Goal: Obtain resource: Obtain resource

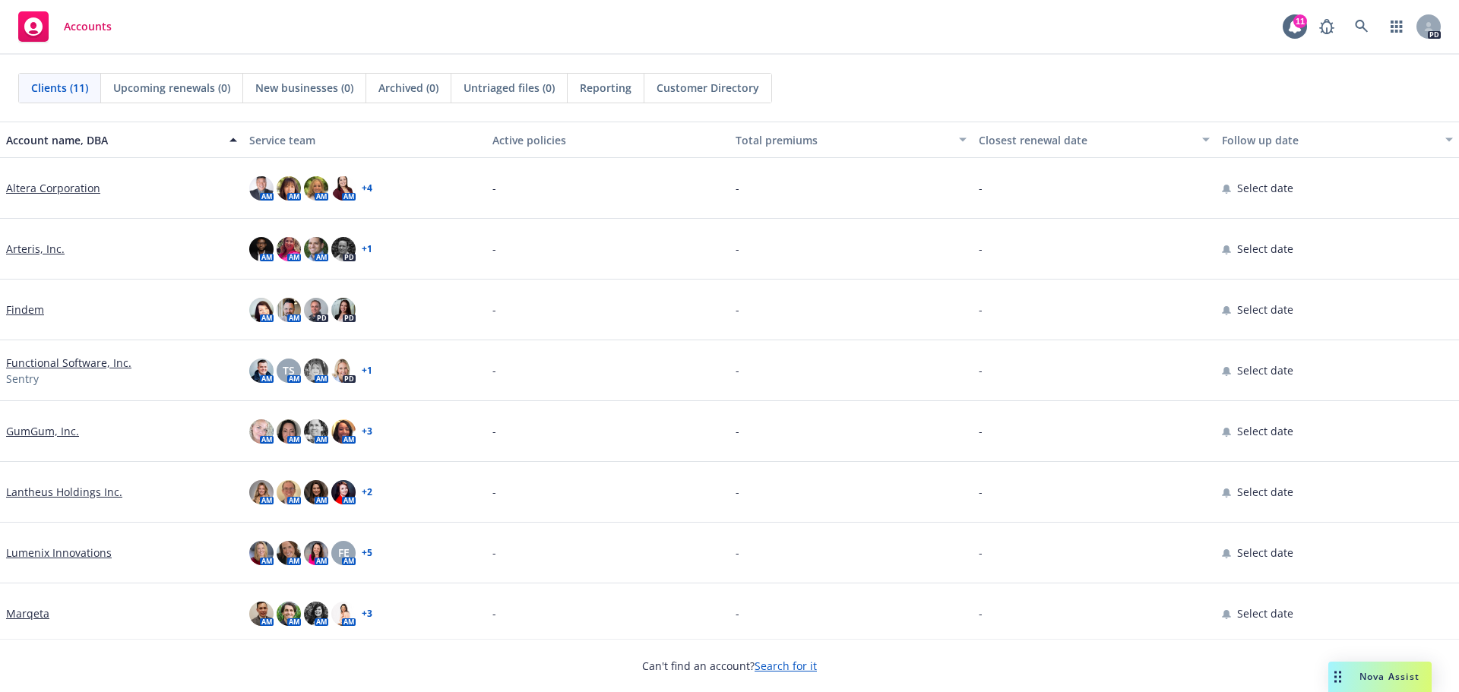
click at [31, 488] on link "Lantheus Holdings Inc." at bounding box center [64, 492] width 116 height 16
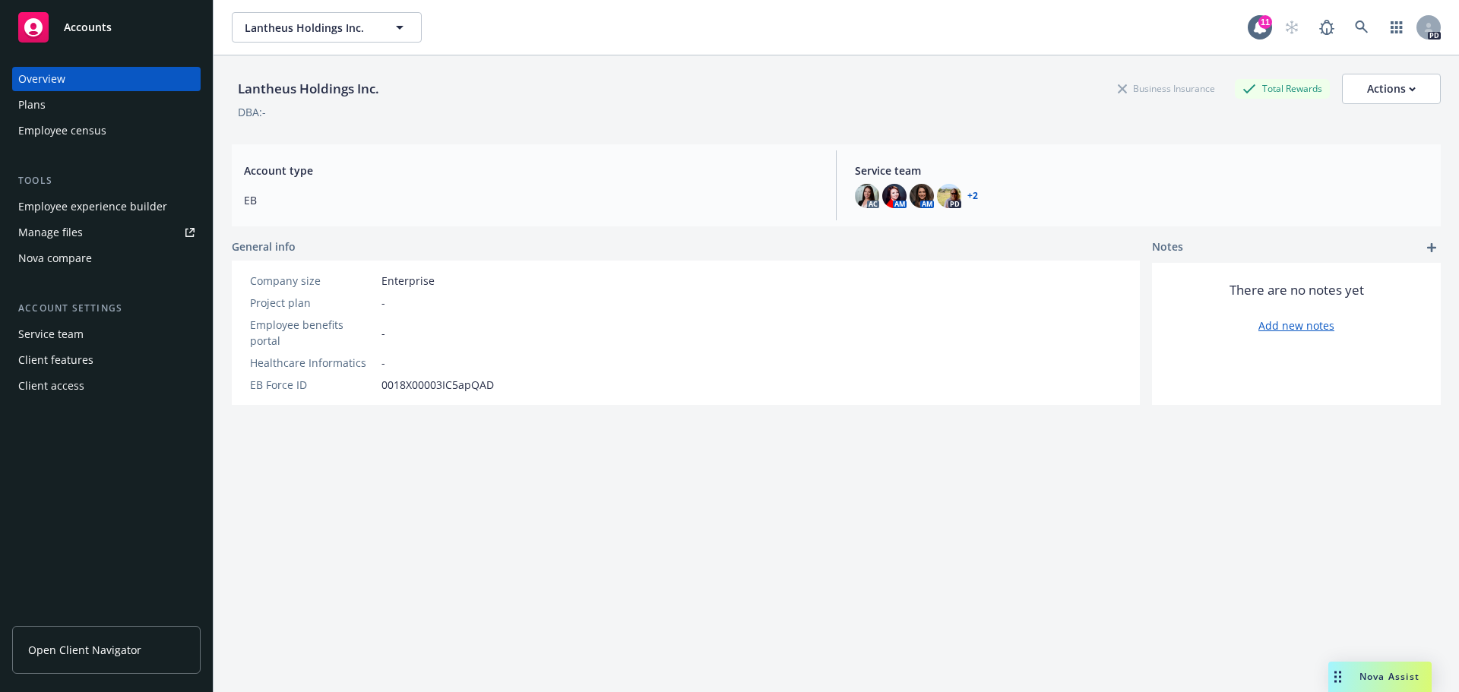
click at [1346, 662] on div "Drag to move" at bounding box center [1337, 677] width 19 height 30
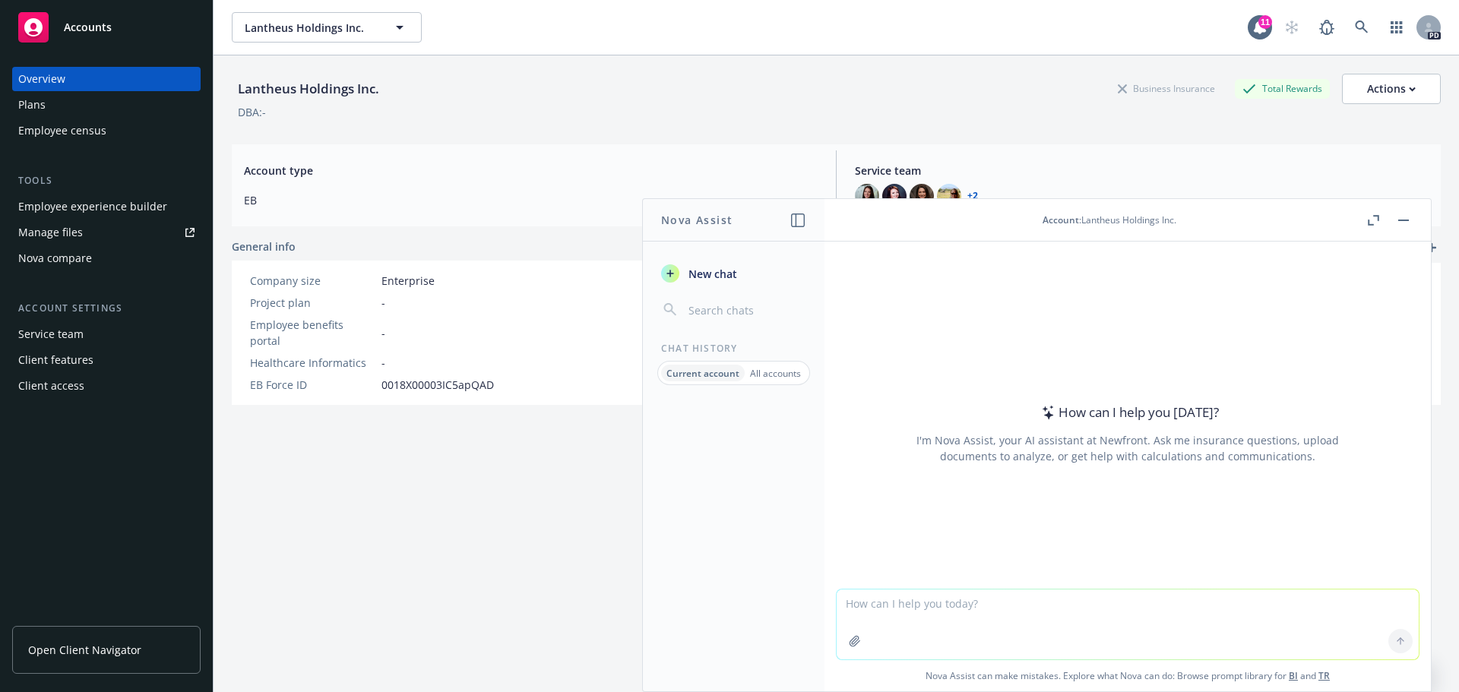
click at [941, 609] on textarea at bounding box center [1127, 625] width 582 height 70
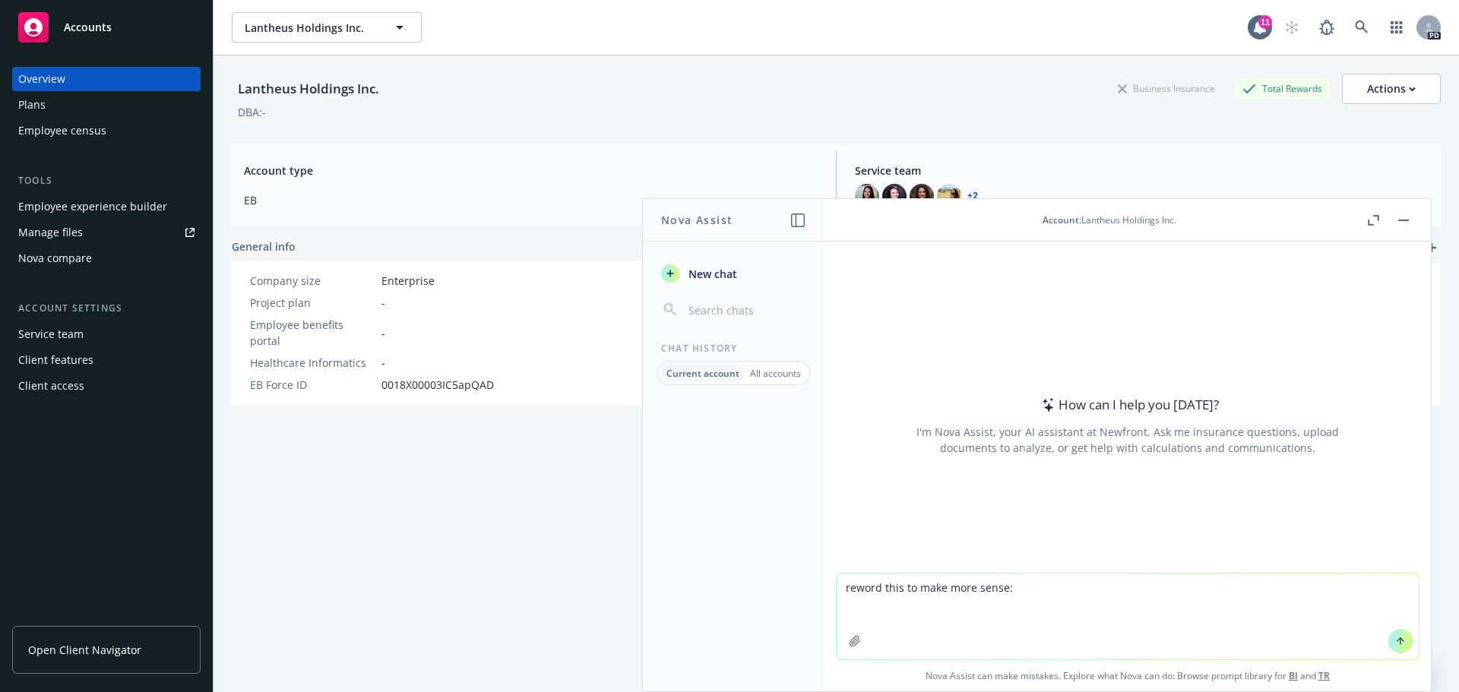
paste textarea "Confirming here—since Axa Personal Insurance has already completed a vendor for…"
type textarea "reword this to make more sense: Confirming here—since Axa Personal Insurance ha…"
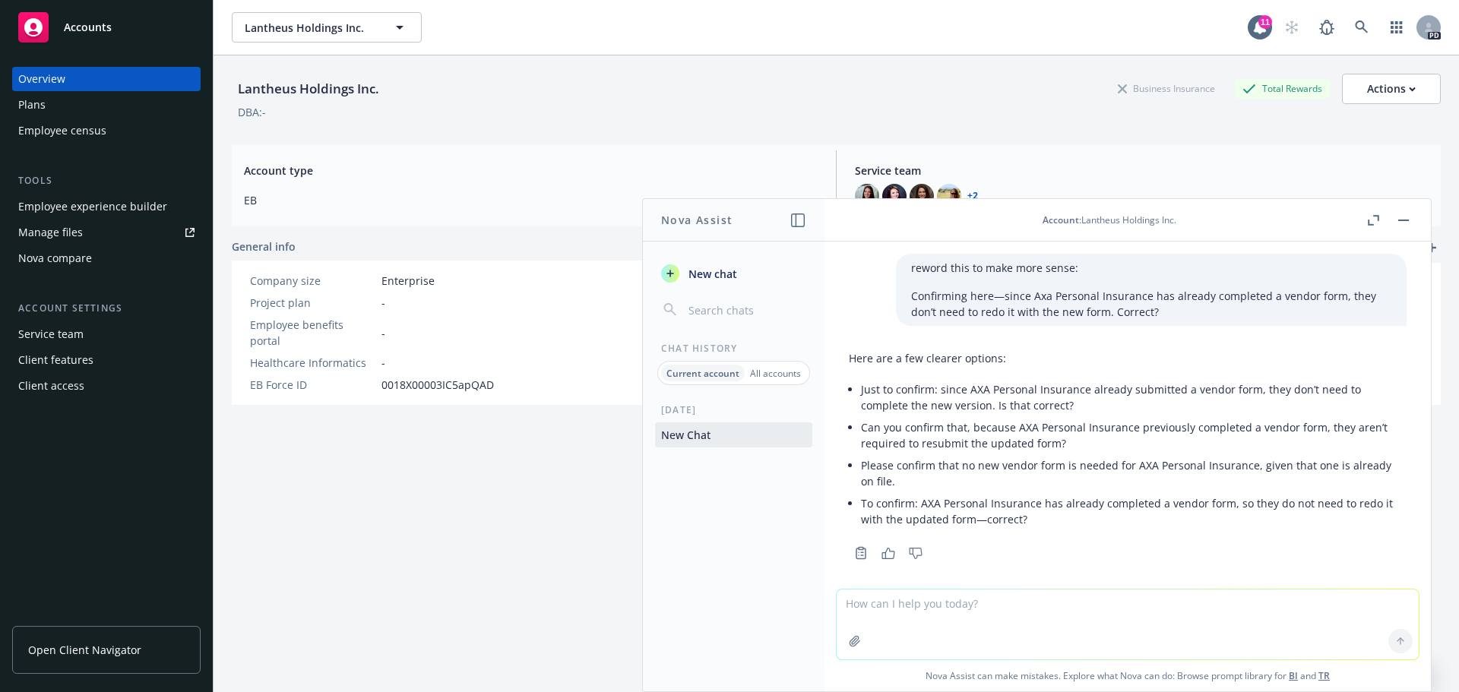
scroll to position [11, 0]
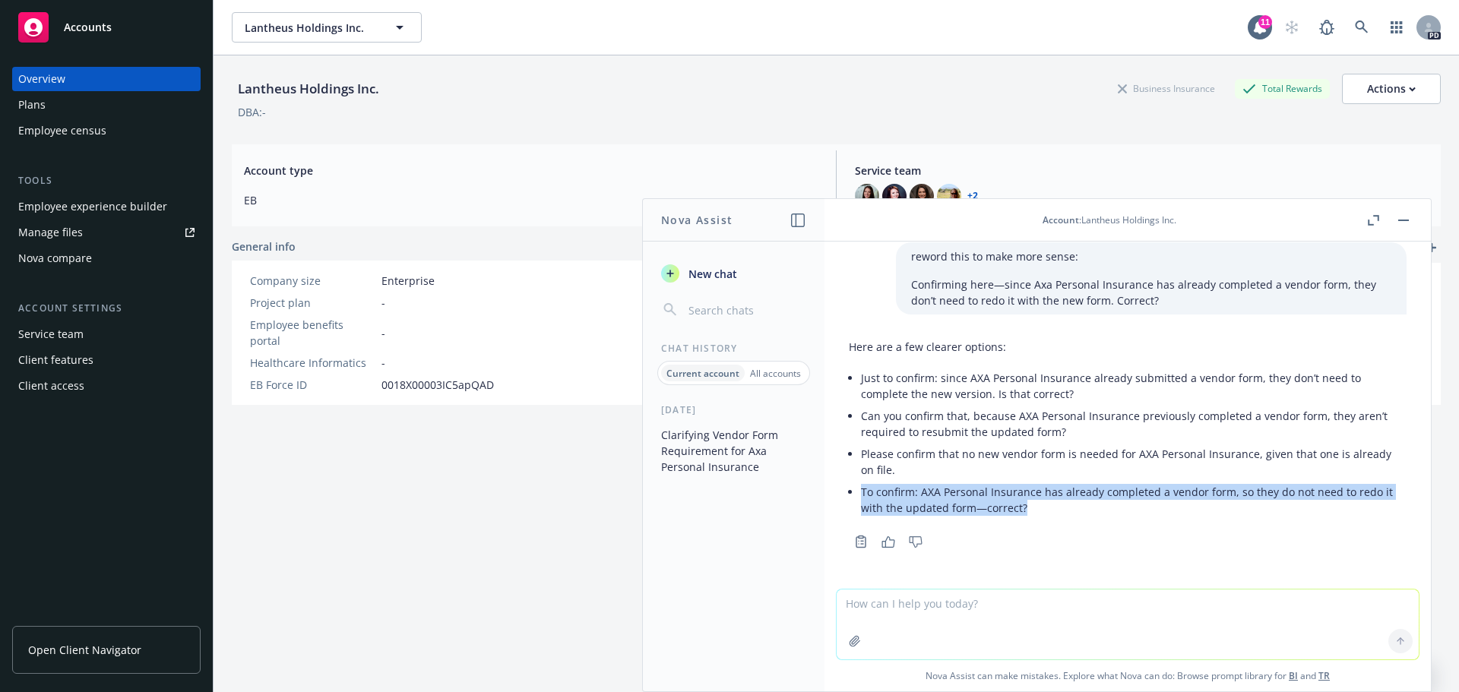
drag, startPoint x: 1039, startPoint y: 509, endPoint x: 858, endPoint y: 489, distance: 182.7
click at [858, 489] on div "Here are a few clearer options: Just to confirm: since AXA Personal Insurance a…" at bounding box center [1128, 429] width 558 height 192
copy li "To confirm: AXA Personal Insurance has already completed a vendor form, so they…"
click at [390, 30] on button "Lantheus Holdings Inc." at bounding box center [327, 27] width 190 height 30
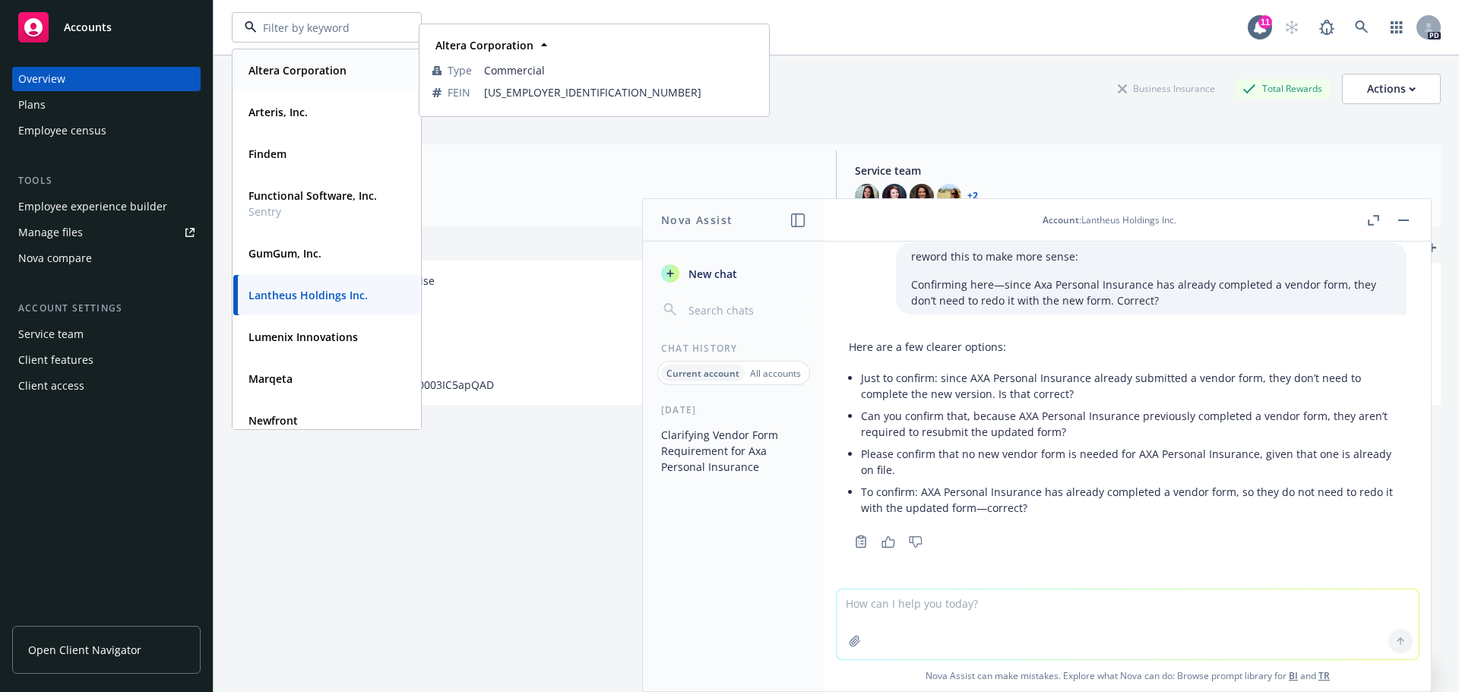
click at [283, 75] on strong "Altera Corporation" at bounding box center [297, 70] width 98 height 14
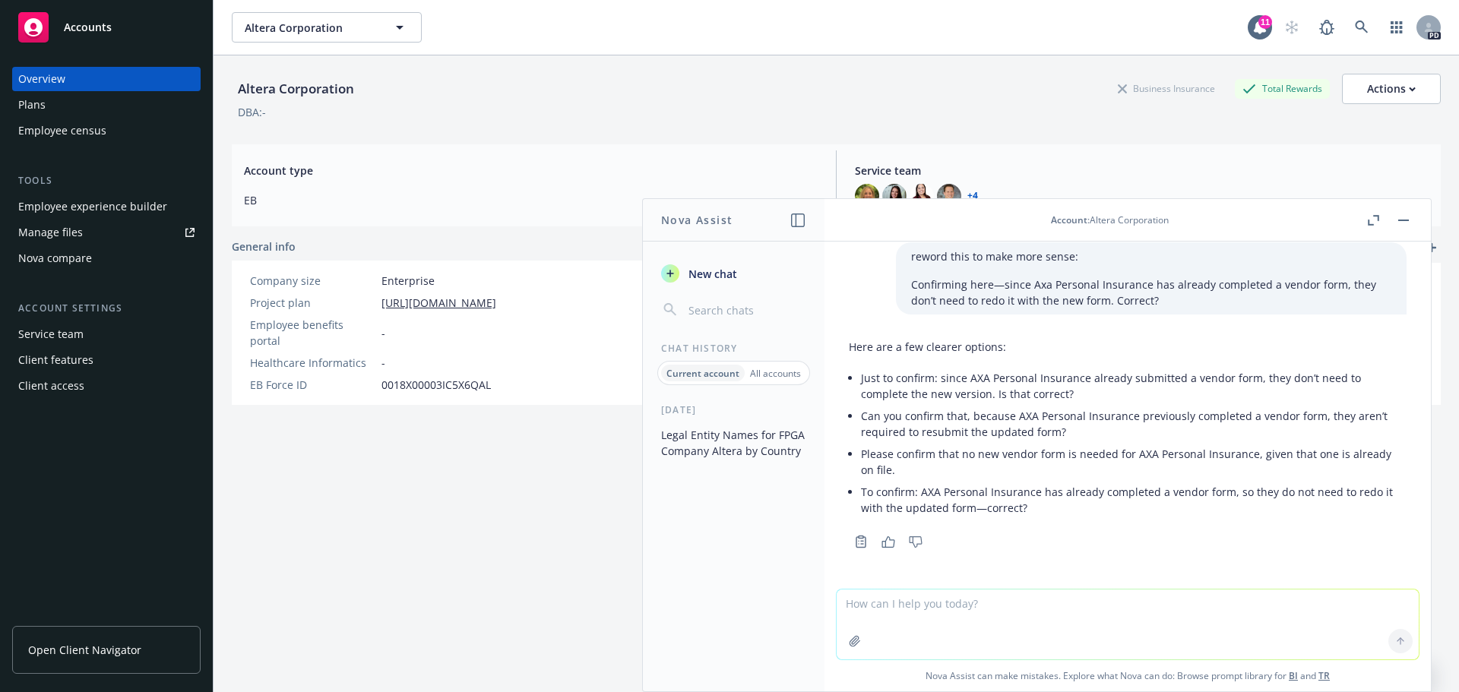
drag, startPoint x: 372, startPoint y: 602, endPoint x: 850, endPoint y: 642, distance: 480.3
click at [372, 601] on div "Altera Corporation Business Insurance Total Rewards Actions DBA: - Account type…" at bounding box center [836, 392] width 1209 height 674
click at [915, 604] on textarea at bounding box center [1127, 625] width 582 height 70
click at [1411, 219] on button "button" at bounding box center [1403, 220] width 18 height 18
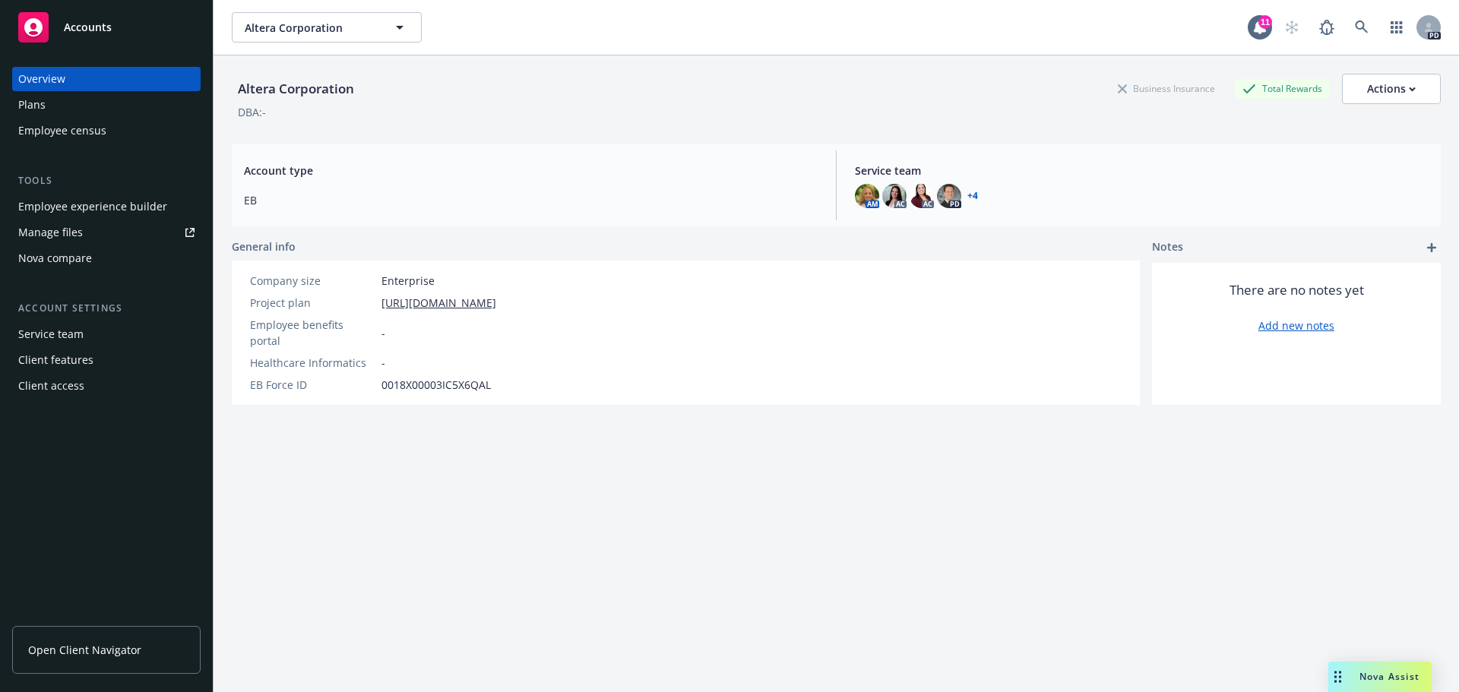
click at [1369, 673] on span "Nova Assist" at bounding box center [1389, 676] width 60 height 13
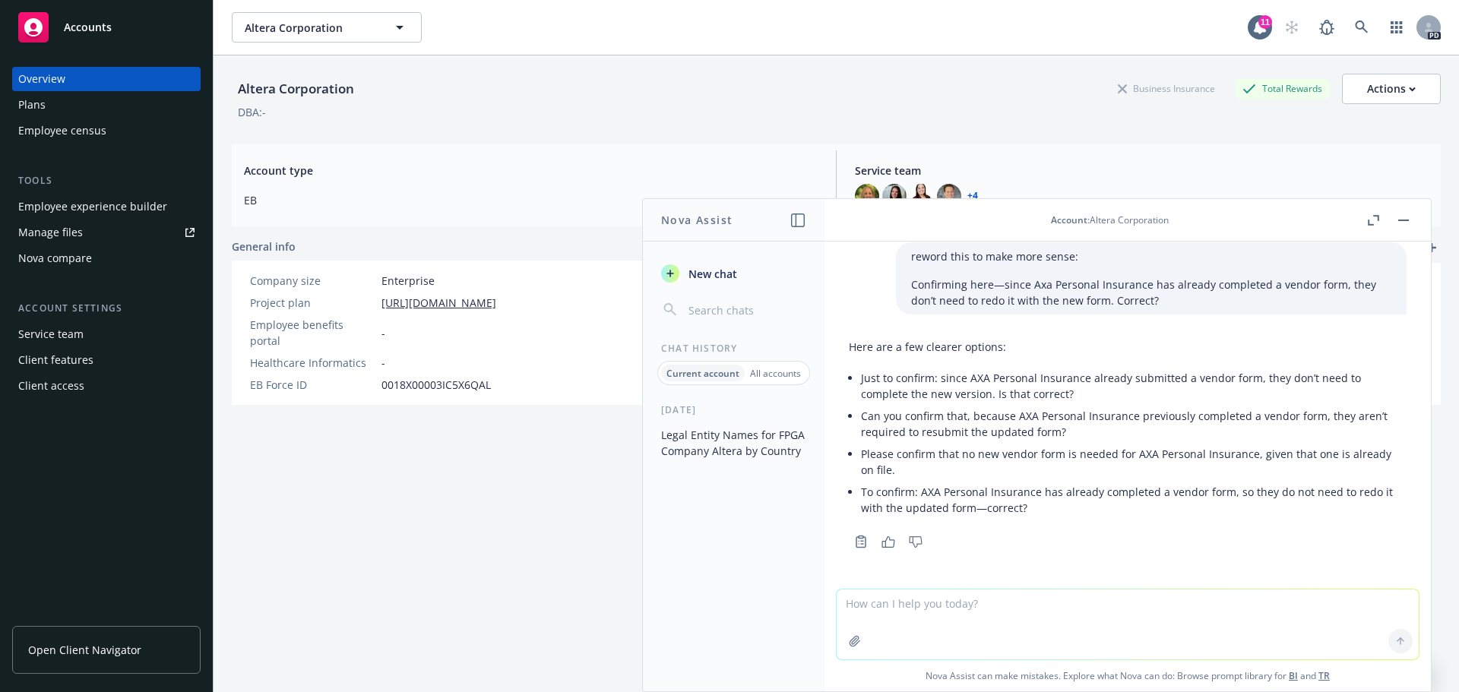
click at [902, 609] on textarea at bounding box center [1127, 625] width 582 height 70
type textarea "m"
click at [935, 605] on textarea "Fill in the attached chart with information" at bounding box center [1127, 623] width 582 height 71
click at [1017, 596] on textarea "Fill in the attached word document chart with information" at bounding box center [1127, 623] width 582 height 71
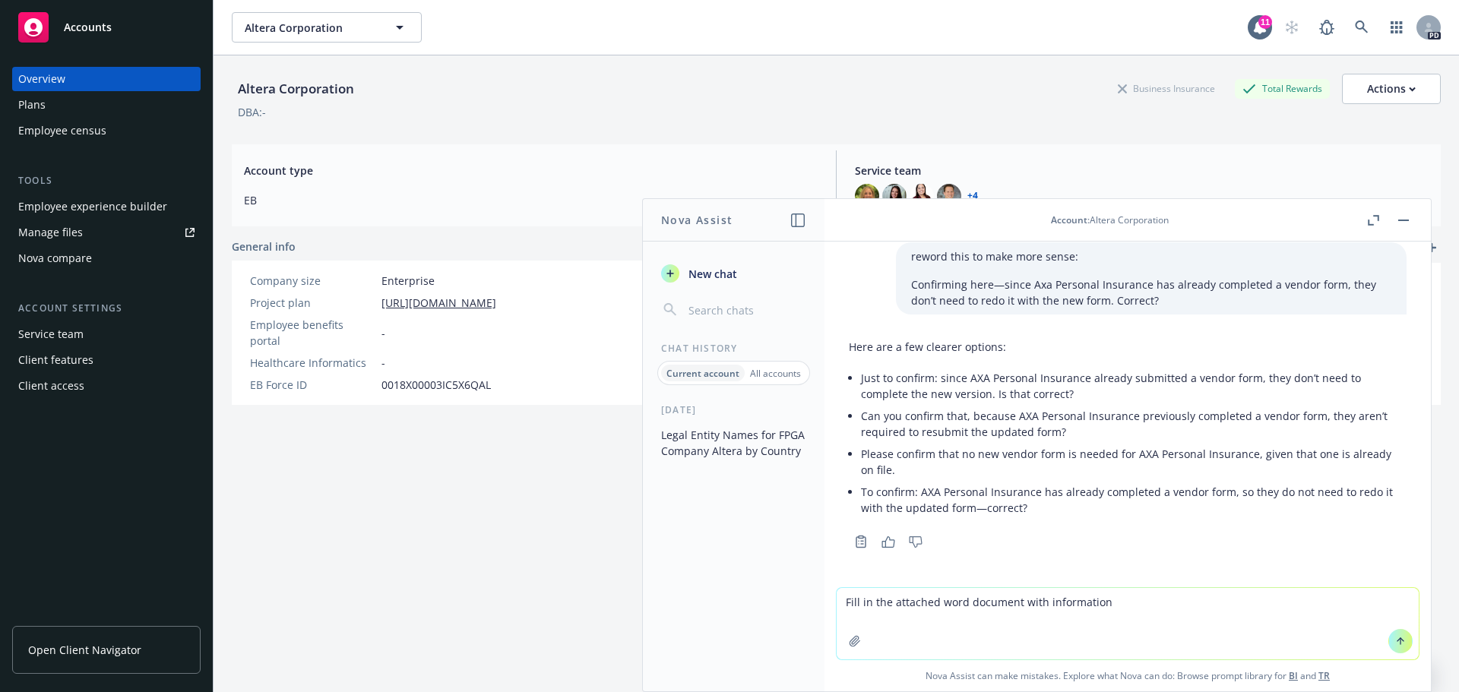
click at [1119, 606] on textarea "Fill in the attached word document with information" at bounding box center [1127, 623] width 582 height 71
drag, startPoint x: 1014, startPoint y: 604, endPoint x: 934, endPoint y: 607, distance: 79.8
click at [934, 607] on textarea "Fill in the attached word document with information from the three company docu…" at bounding box center [1127, 623] width 582 height 71
drag, startPoint x: 1292, startPoint y: 600, endPoint x: 1182, endPoint y: 610, distance: 110.6
click at [1182, 610] on textarea "Fill in the attached template with information from the three company documents…" at bounding box center [1127, 623] width 582 height 71
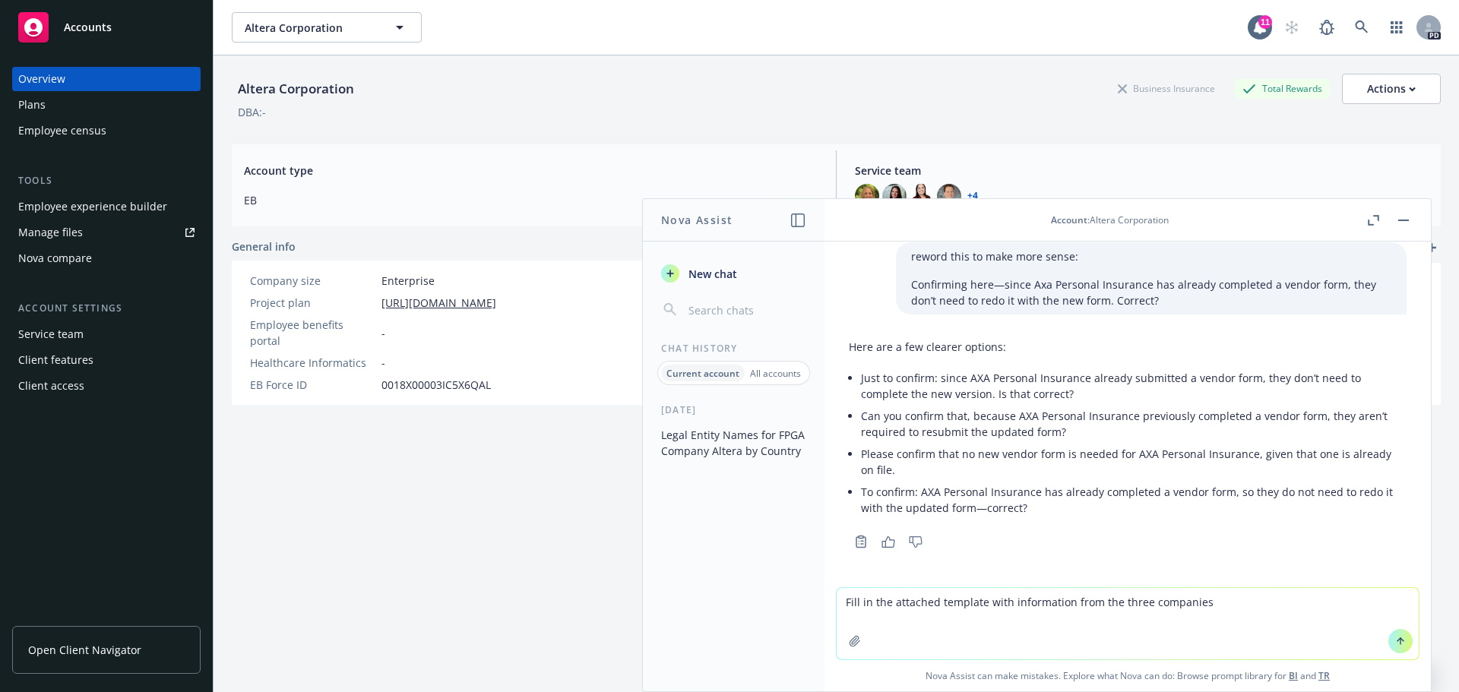
drag, startPoint x: 1108, startPoint y: 601, endPoint x: 982, endPoint y: 613, distance: 127.5
click at [982, 613] on textarea "Fill in the attached template with information from the three companies" at bounding box center [1127, 623] width 582 height 71
click at [1190, 612] on textarea "Fill in the attached template comparing the three companies" at bounding box center [1127, 623] width 582 height 71
drag, startPoint x: 1329, startPoint y: 601, endPoint x: 1223, endPoint y: 608, distance: 105.8
click at [1223, 608] on textarea "Fill in the attached template comparing the three companies powerpoints I am ab…" at bounding box center [1127, 623] width 582 height 71
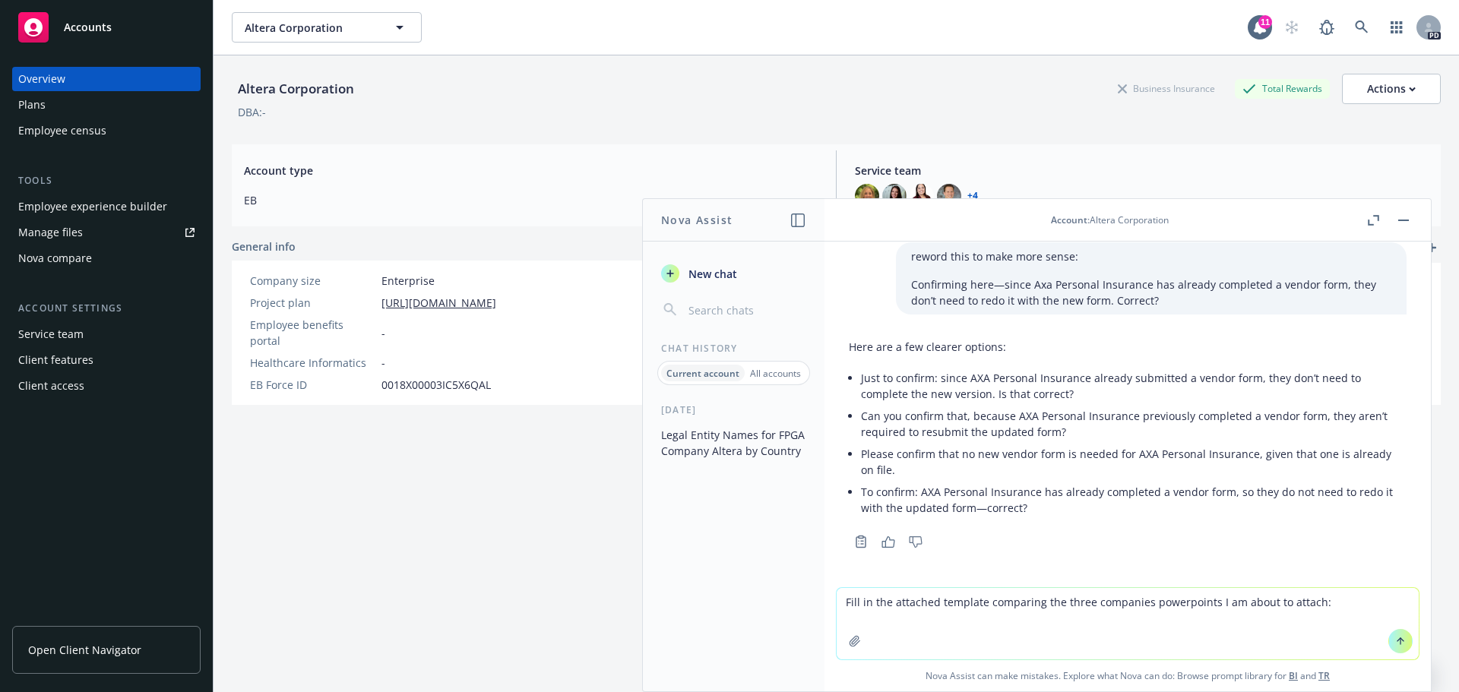
click at [1324, 602] on textarea "Fill in the attached template comparing the three companies powerpoints I am ab…" at bounding box center [1127, 623] width 582 height 71
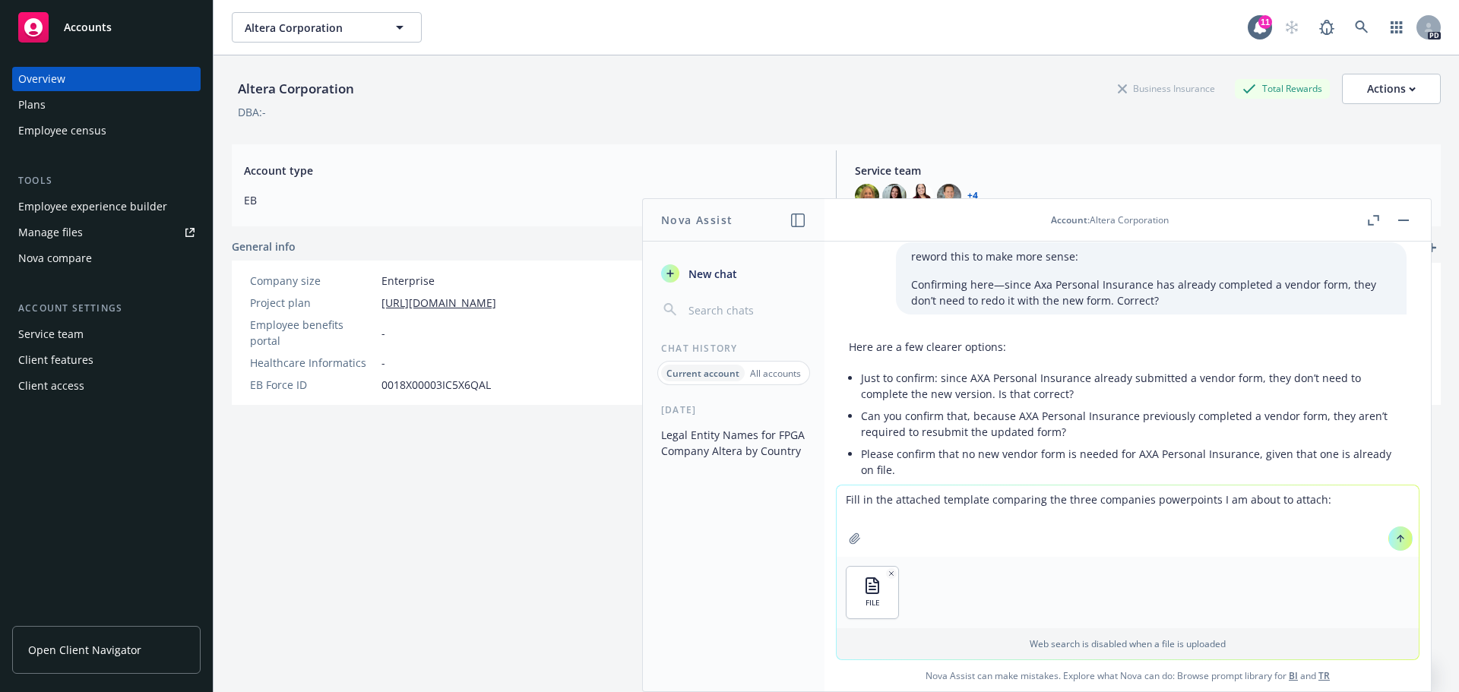
click at [930, 501] on textarea "Fill in the attached template comparing the three companies powerpoints I am ab…" at bounding box center [1127, 520] width 582 height 71
type textarea "Fill in the attached recommendation template comparing the three companies powe…"
click at [1398, 534] on icon at bounding box center [1400, 538] width 11 height 11
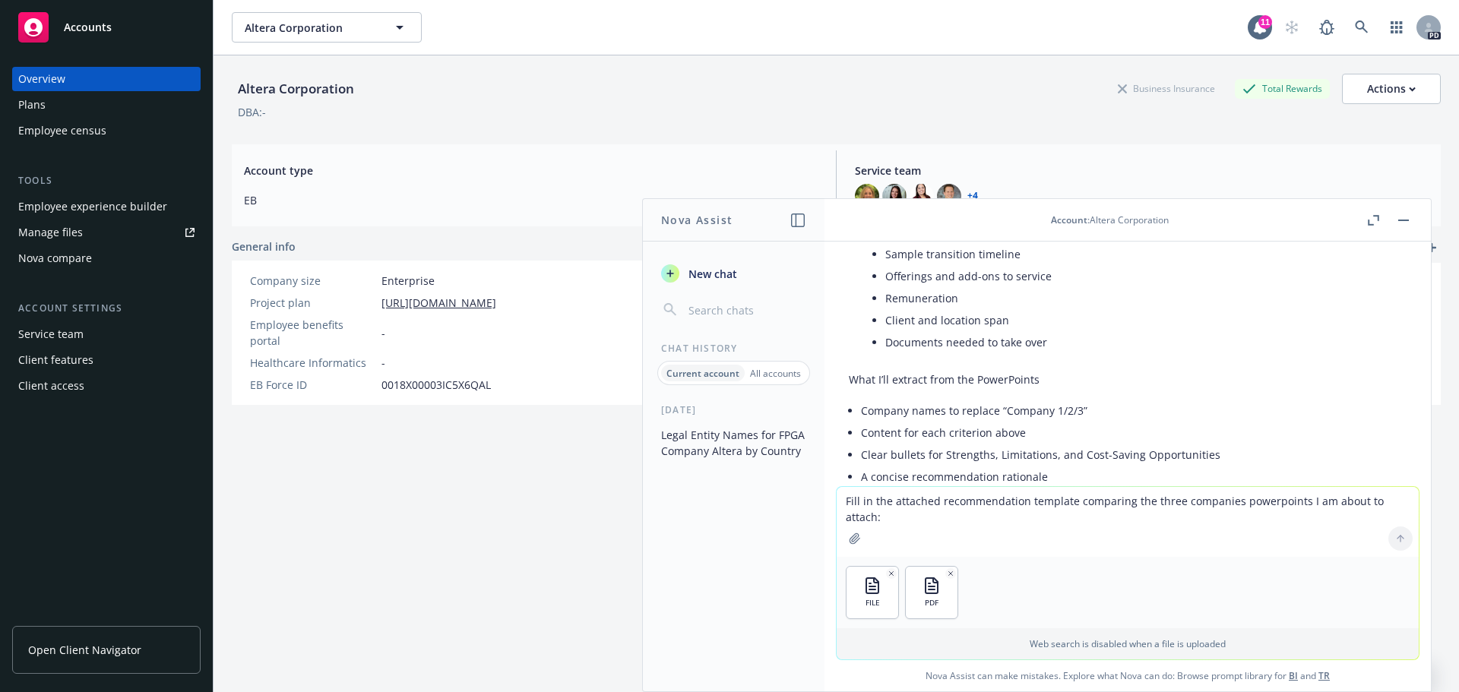
scroll to position [1018, 0]
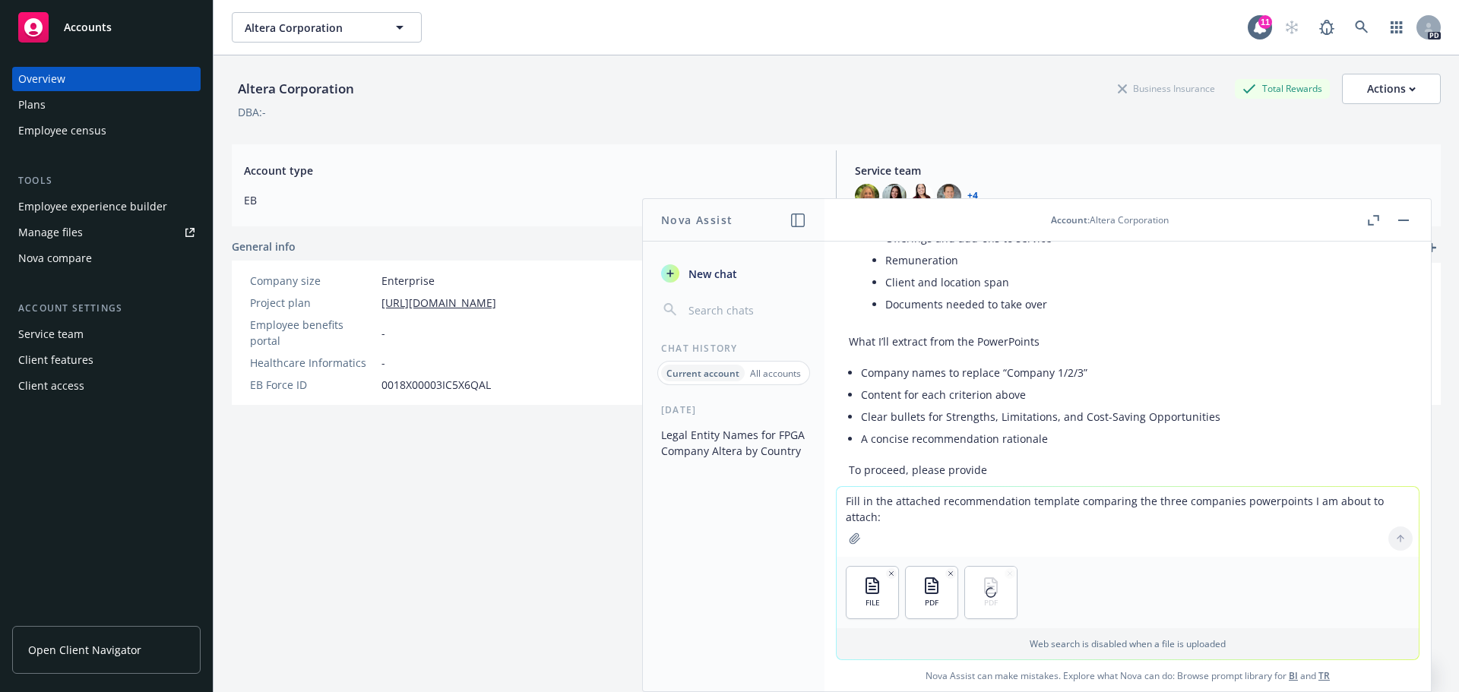
click at [893, 500] on textarea "Fill in the attached recommendation template comparing the three companies powe…" at bounding box center [1127, 522] width 582 height 70
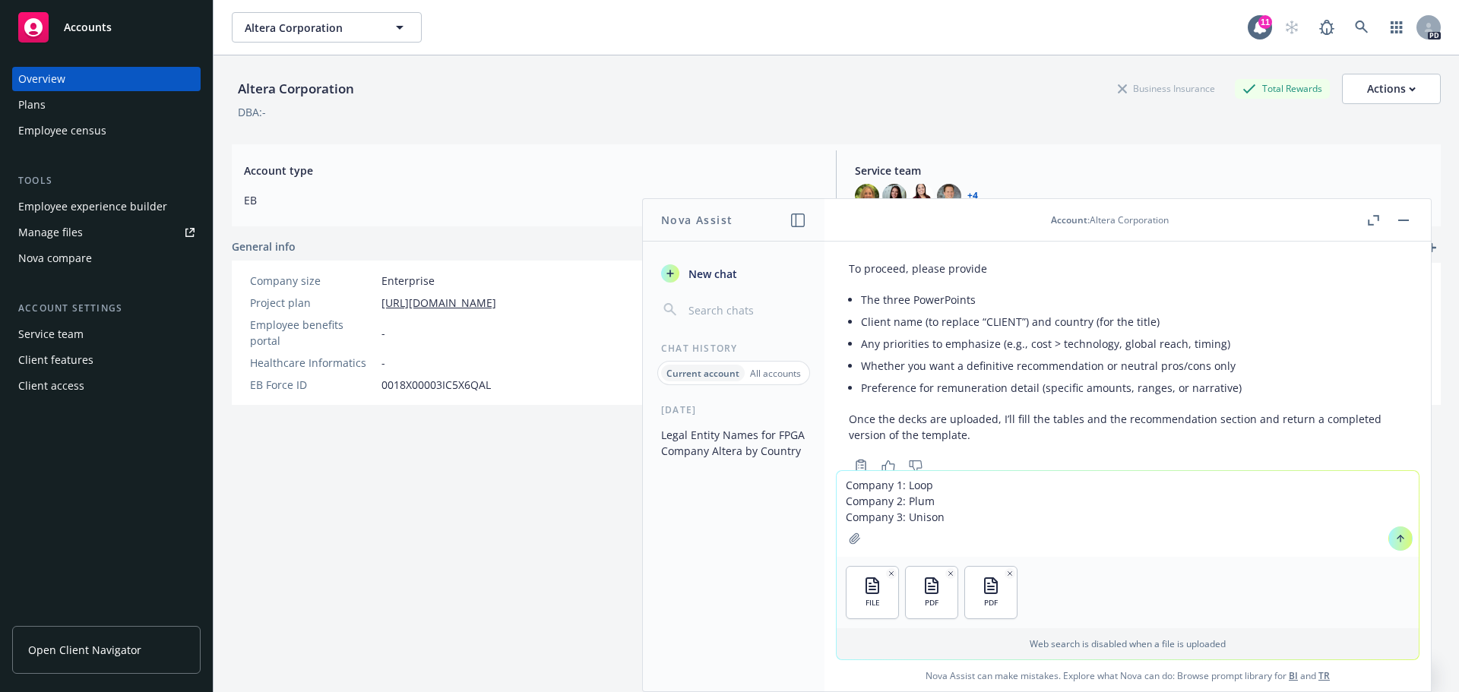
scroll to position [1246, 0]
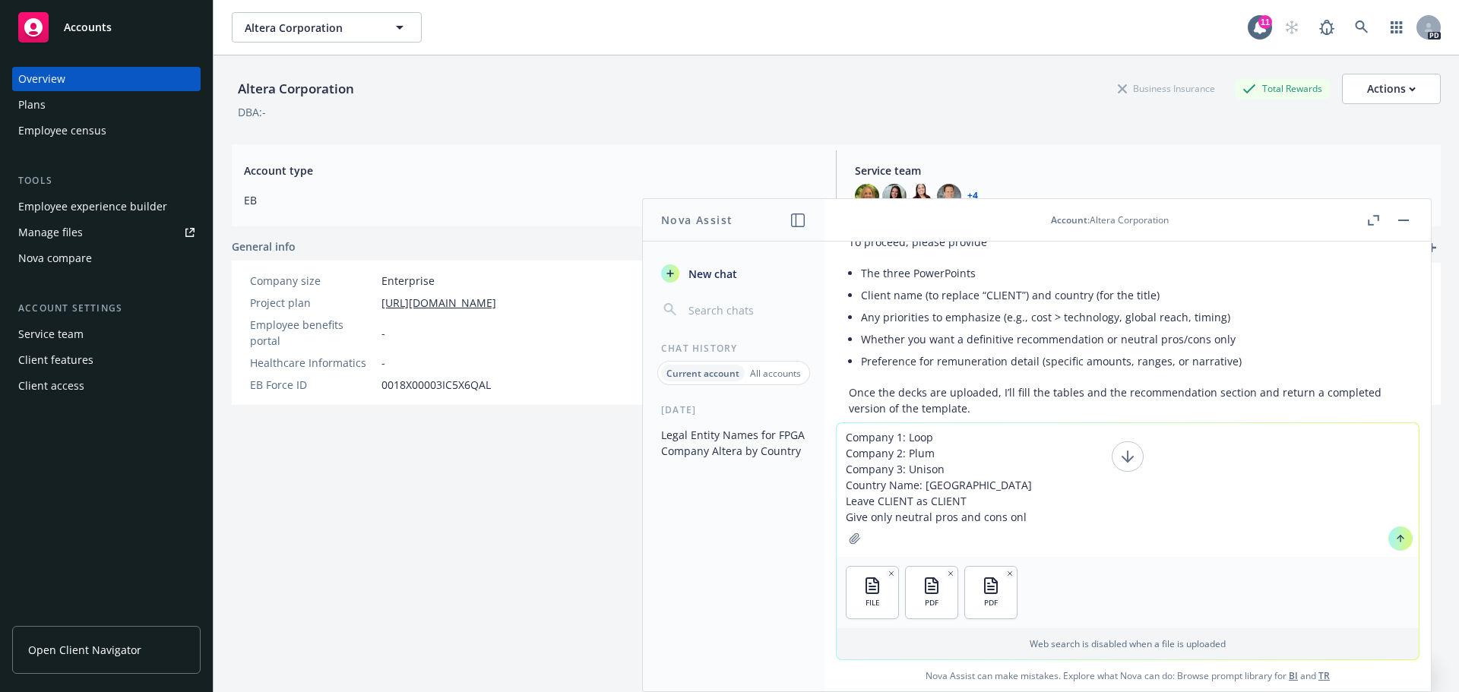
type textarea "Company 1: Loop Company 2: Plum Company 3: Unison Country Name: [GEOGRAPHIC_DAT…"
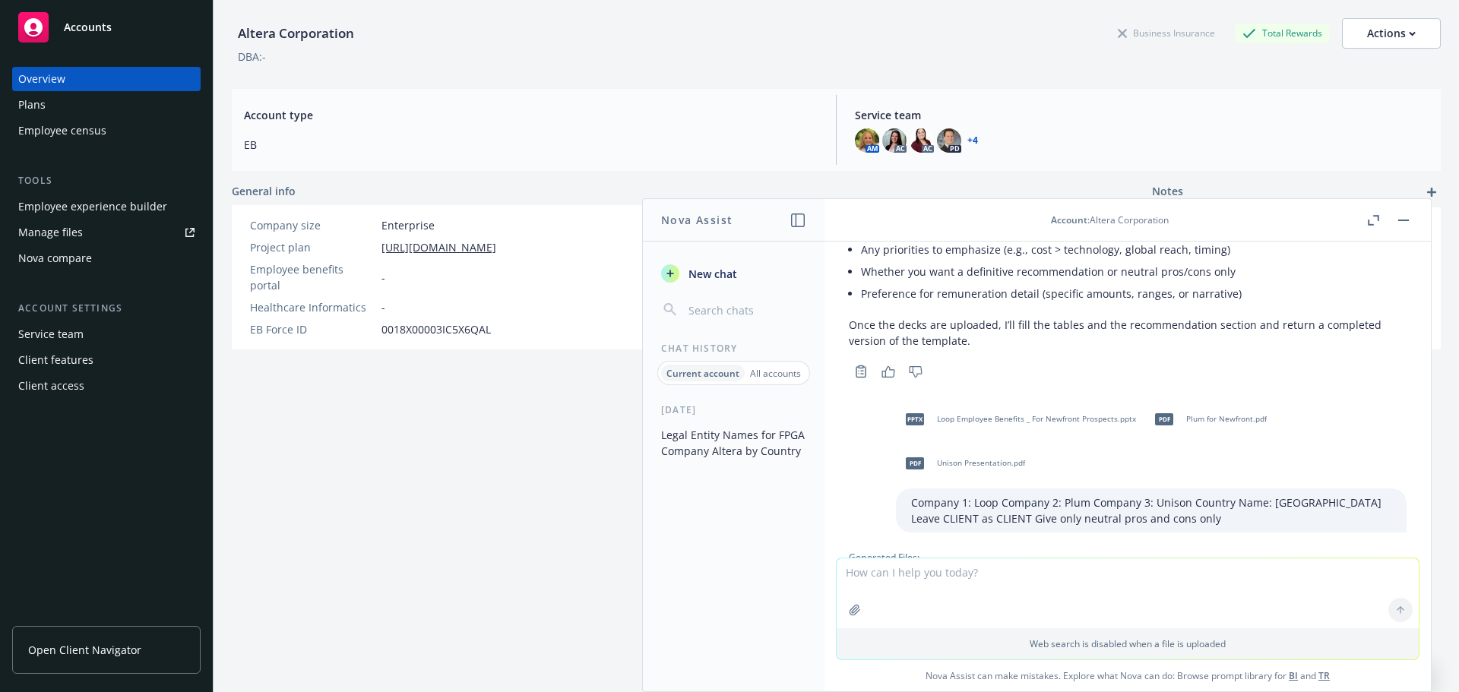
scroll to position [1439, 0]
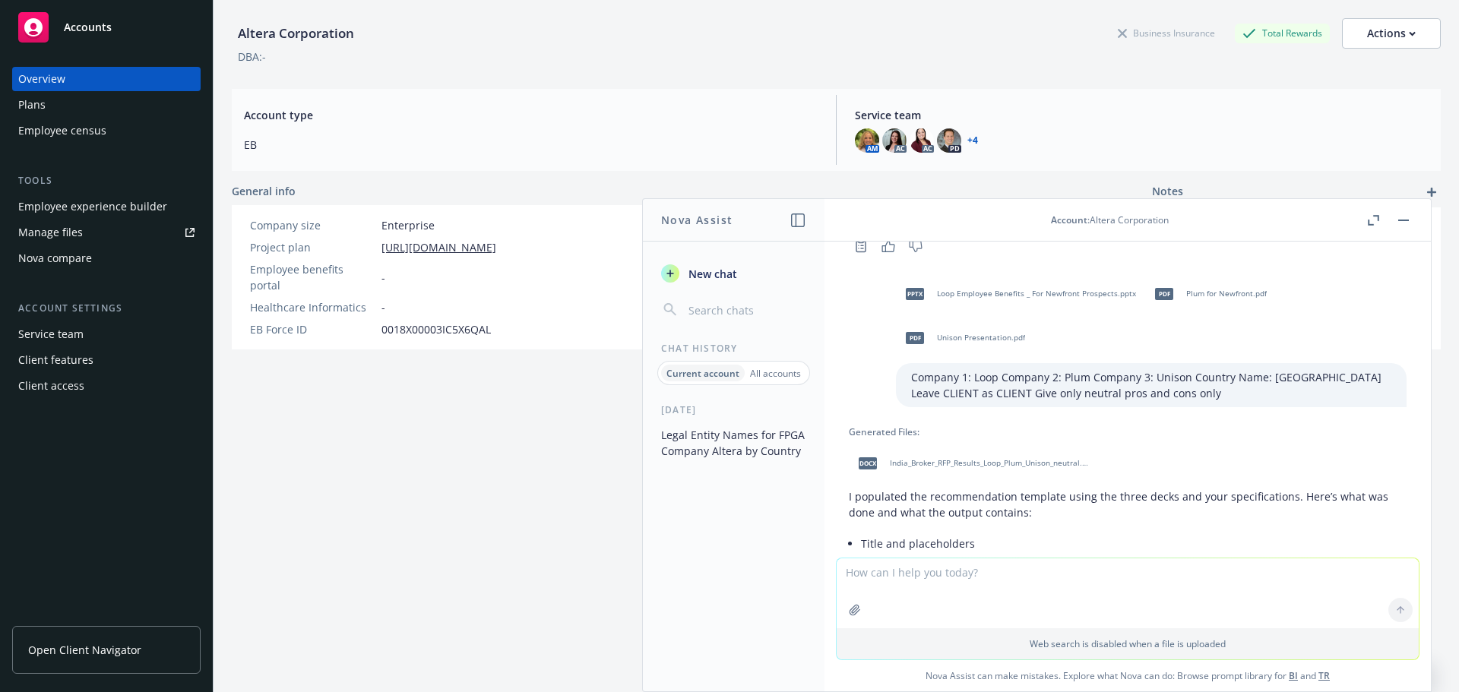
click at [947, 458] on span "India_Broker_RFP_Results_Loop_Plum_Unison_neutral.docx" at bounding box center [989, 463] width 199 height 10
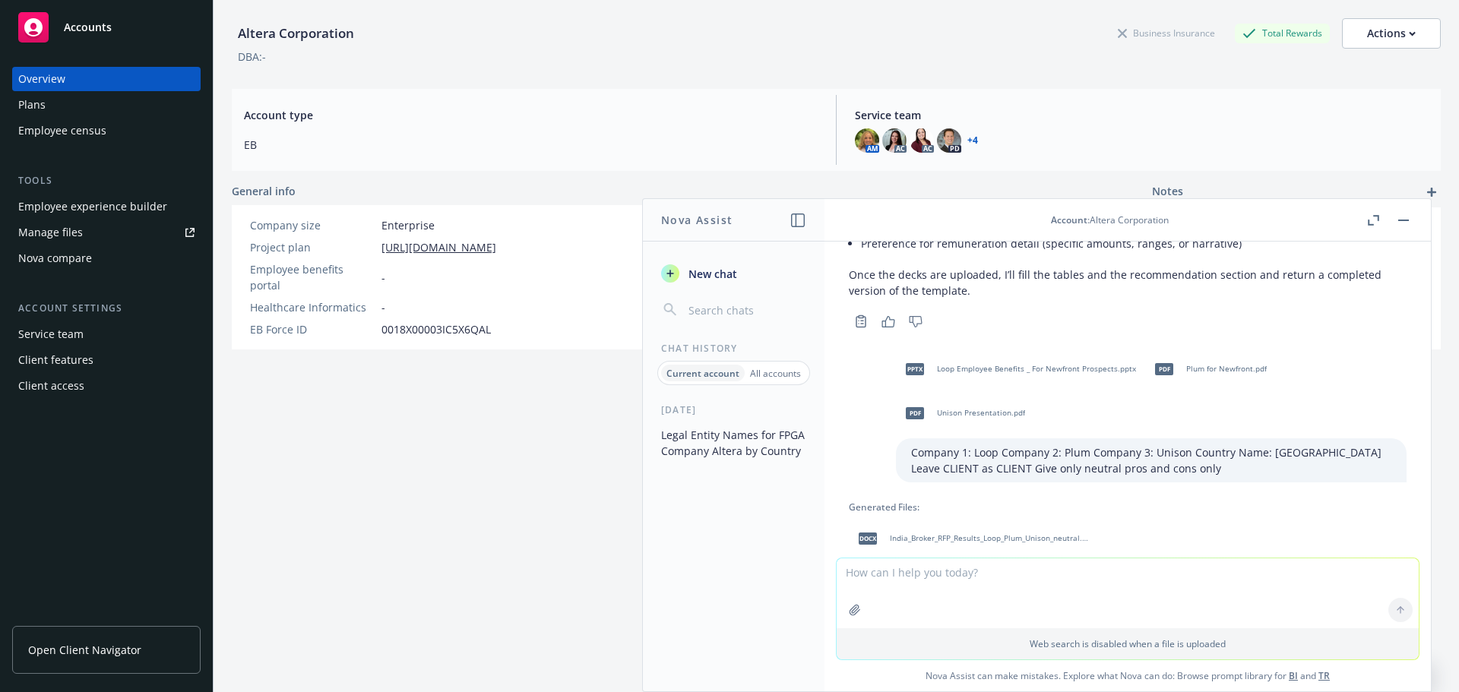
scroll to position [1363, 0]
